Goal: Transaction & Acquisition: Purchase product/service

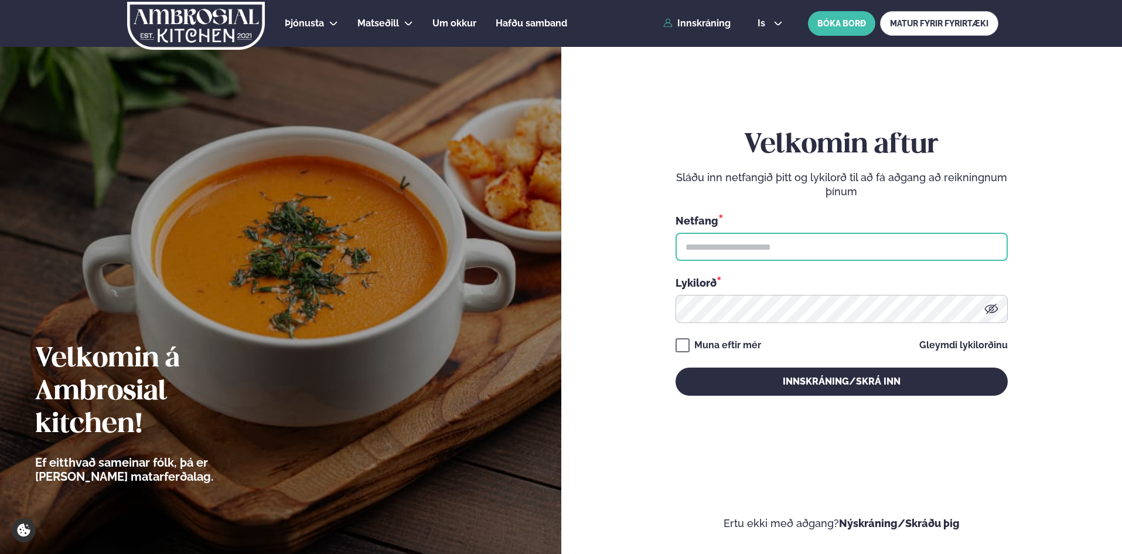
click at [721, 244] on input "text" at bounding box center [842, 247] width 332 height 28
type input "**********"
drag, startPoint x: 739, startPoint y: 243, endPoint x: 624, endPoint y: 231, distance: 116.1
click at [624, 231] on form "**********" at bounding box center [842, 274] width 491 height 512
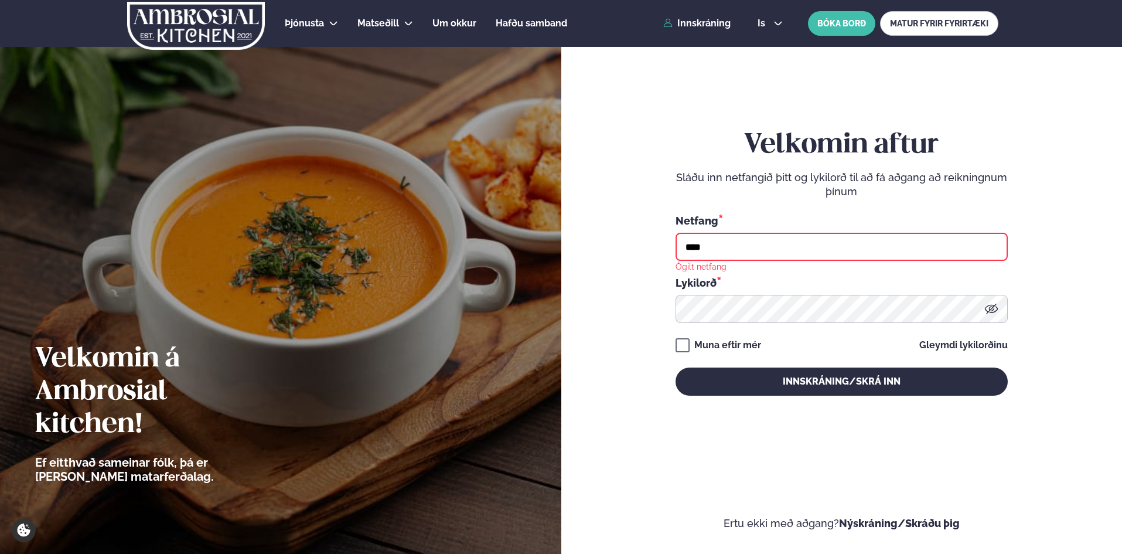
type input "**********"
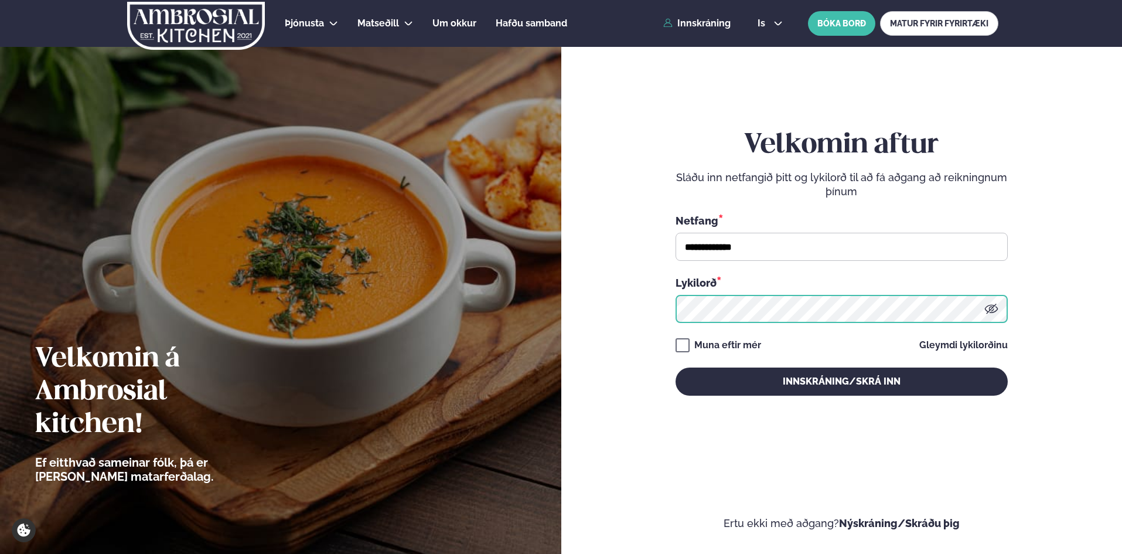
click at [676, 367] on button "Innskráning/Skrá inn" at bounding box center [842, 381] width 332 height 28
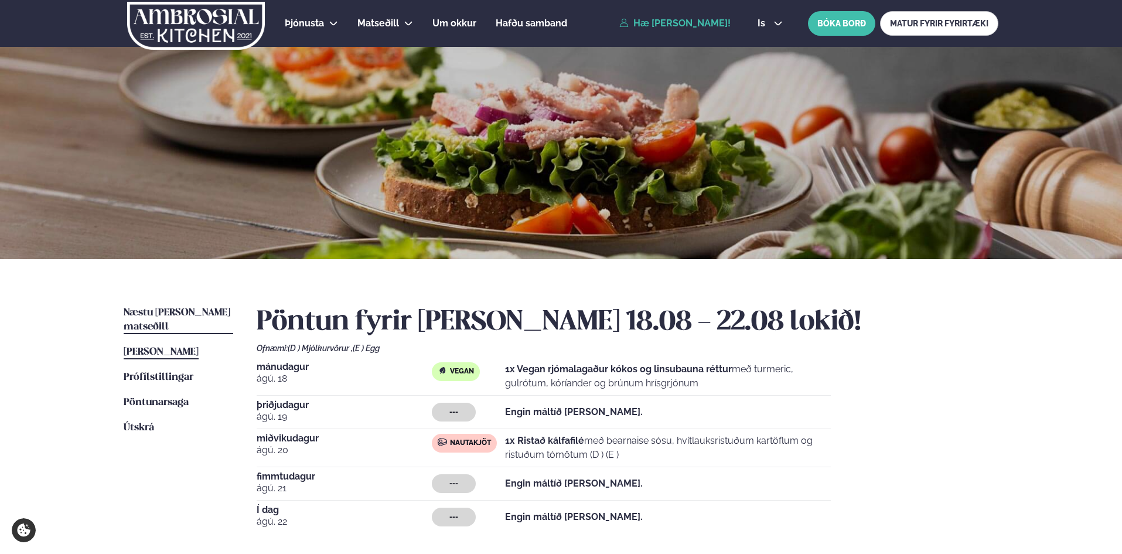
click at [179, 319] on link "Næstu [PERSON_NAME] matseðill Næsta vika" at bounding box center [179, 320] width 110 height 28
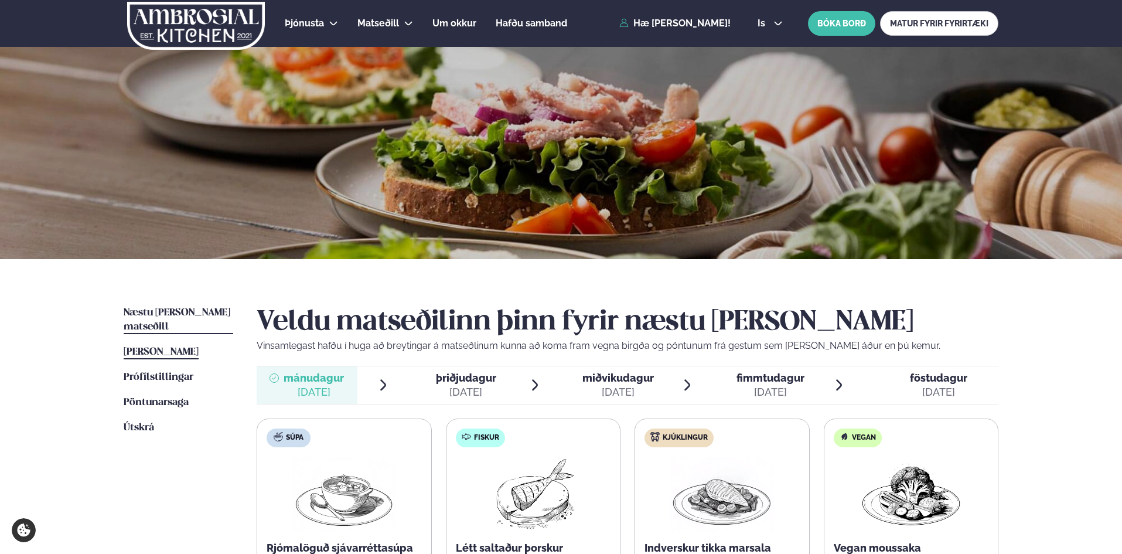
scroll to position [234, 0]
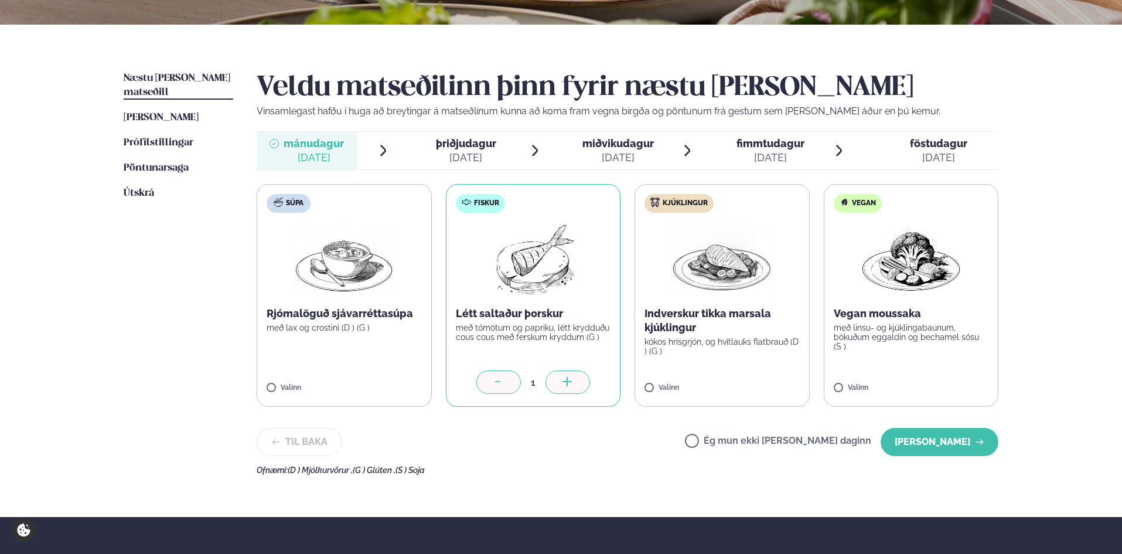
click at [650, 149] on span "miðvikudagur" at bounding box center [618, 143] width 71 height 12
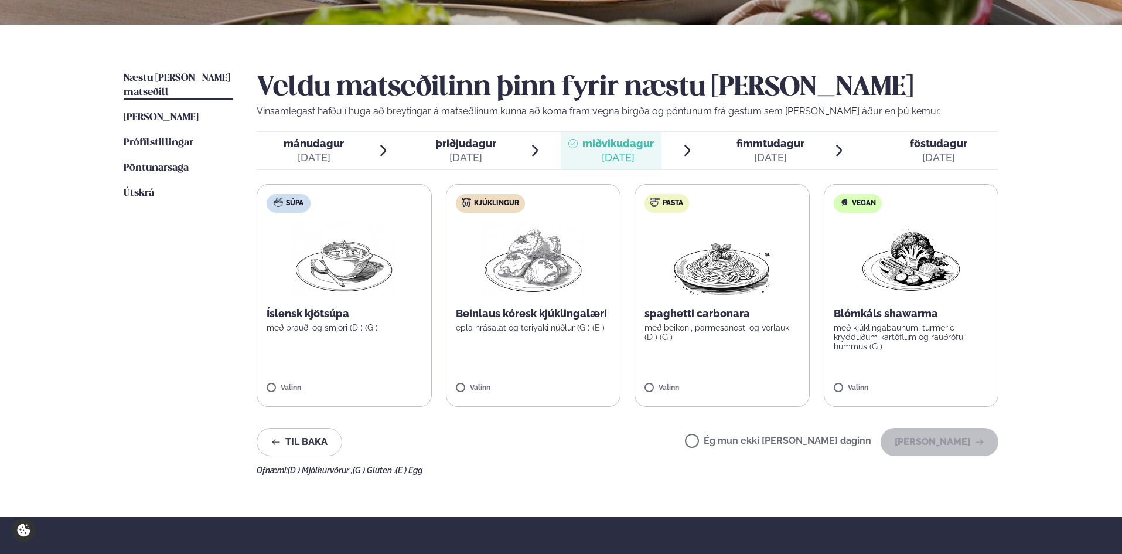
click at [897, 350] on p "með kjúklingabaunum, turmeric krydduðum kartöflum og rauðrófu hummus (G )" at bounding box center [911, 337] width 155 height 28
click at [874, 386] on icon at bounding box center [877, 383] width 12 height 12
click at [927, 348] on p "með kjúklingabaunum, turmeric krydduðum kartöflum og rauðrófu hummus (G )" at bounding box center [911, 337] width 155 height 28
click at [910, 441] on button "[PERSON_NAME]" at bounding box center [940, 442] width 118 height 28
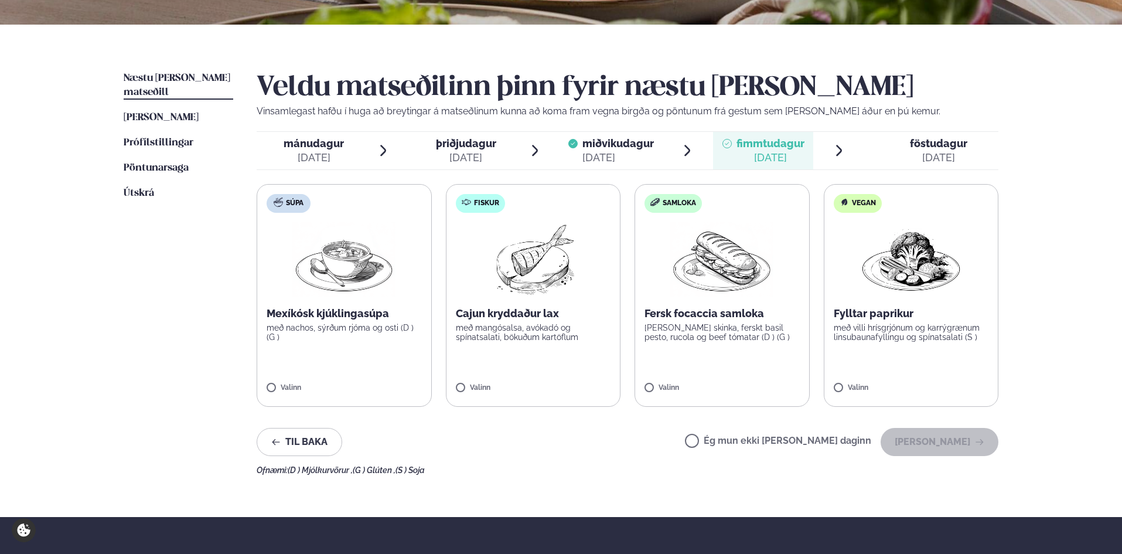
click at [305, 144] on span "mánudagur" at bounding box center [314, 143] width 60 height 12
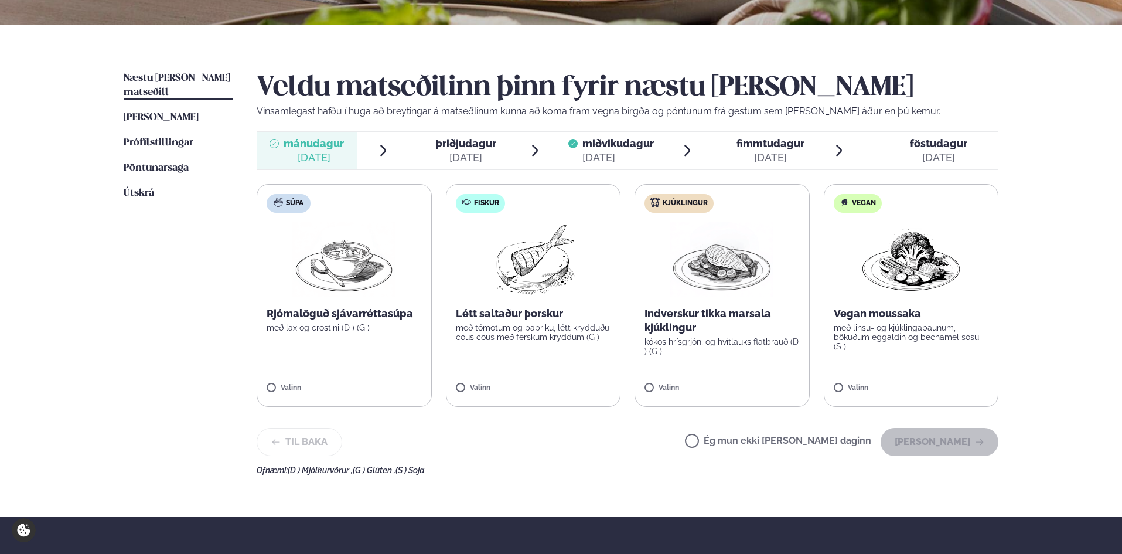
click at [547, 370] on label "Fiskur Létt saltaður þorskur með tómötum og papriku, létt krydduðu cous cous me…" at bounding box center [533, 295] width 175 height 223
click at [959, 444] on button "[PERSON_NAME]" at bounding box center [940, 442] width 118 height 28
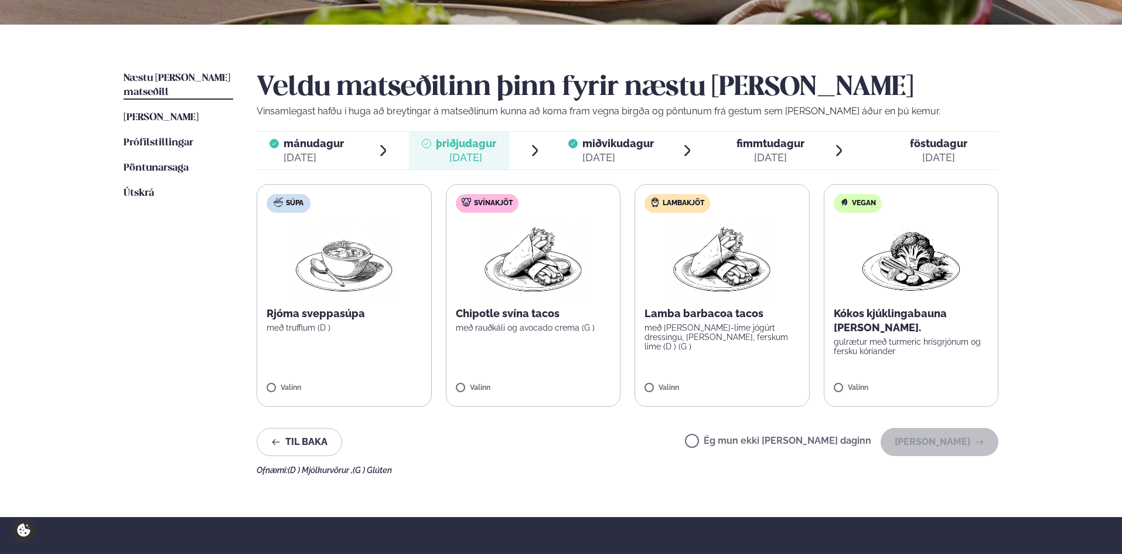
click at [646, 147] on span "miðvikudagur" at bounding box center [618, 143] width 71 height 12
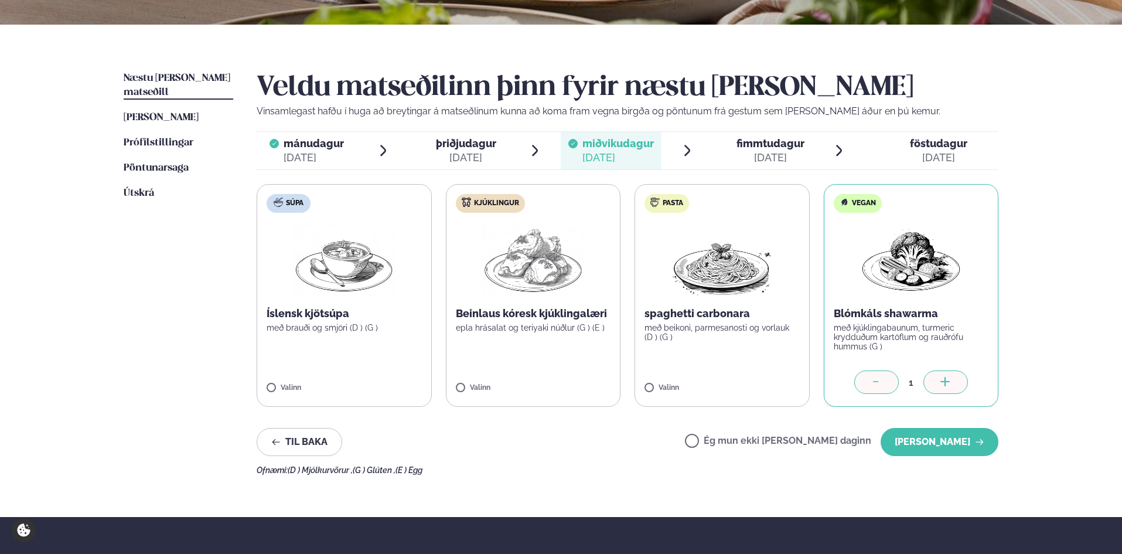
click at [886, 386] on div at bounding box center [876, 381] width 45 height 23
click at [363, 298] on label "Súpa Íslensk kjötsúpa með brauði og smjöri (D ) (G ) Valinn" at bounding box center [344, 295] width 175 height 223
click at [959, 444] on button "[PERSON_NAME]" at bounding box center [940, 442] width 118 height 28
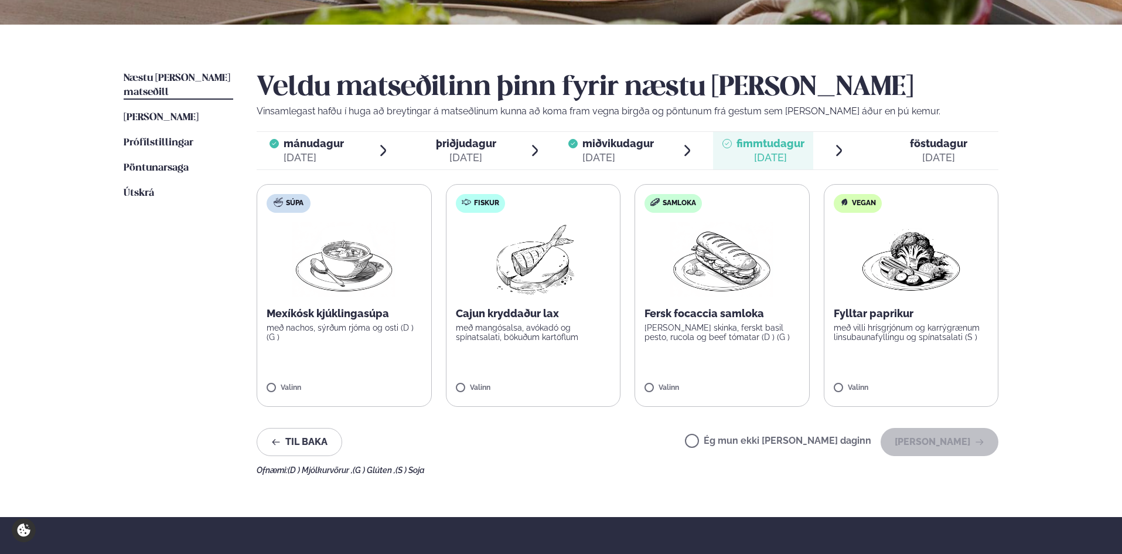
click at [604, 154] on div "[DATE]" at bounding box center [618, 158] width 71 height 14
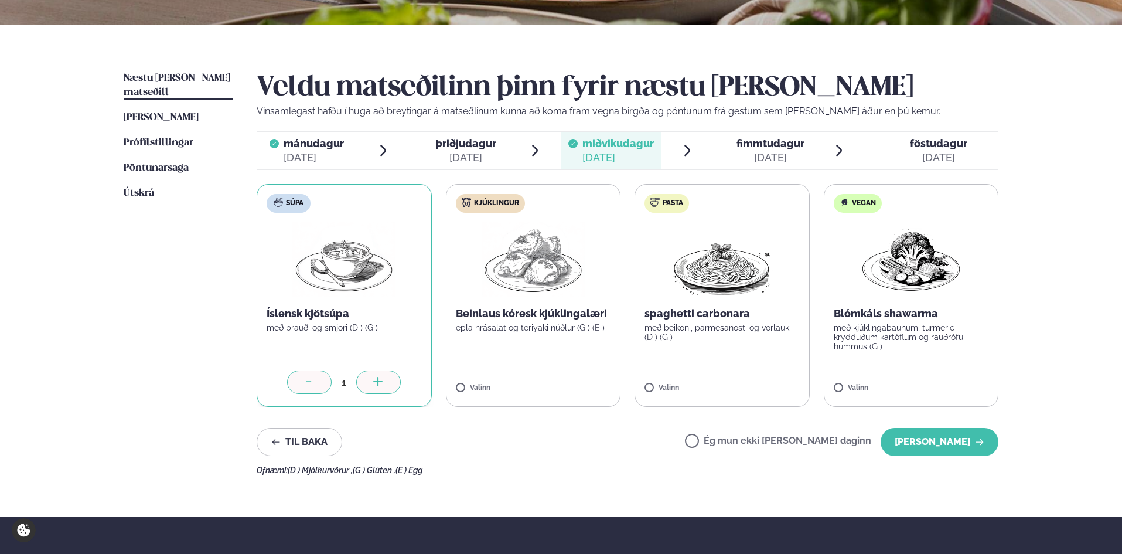
click at [329, 152] on div "[DATE]" at bounding box center [314, 158] width 60 height 14
